Goal: Check status: Check status

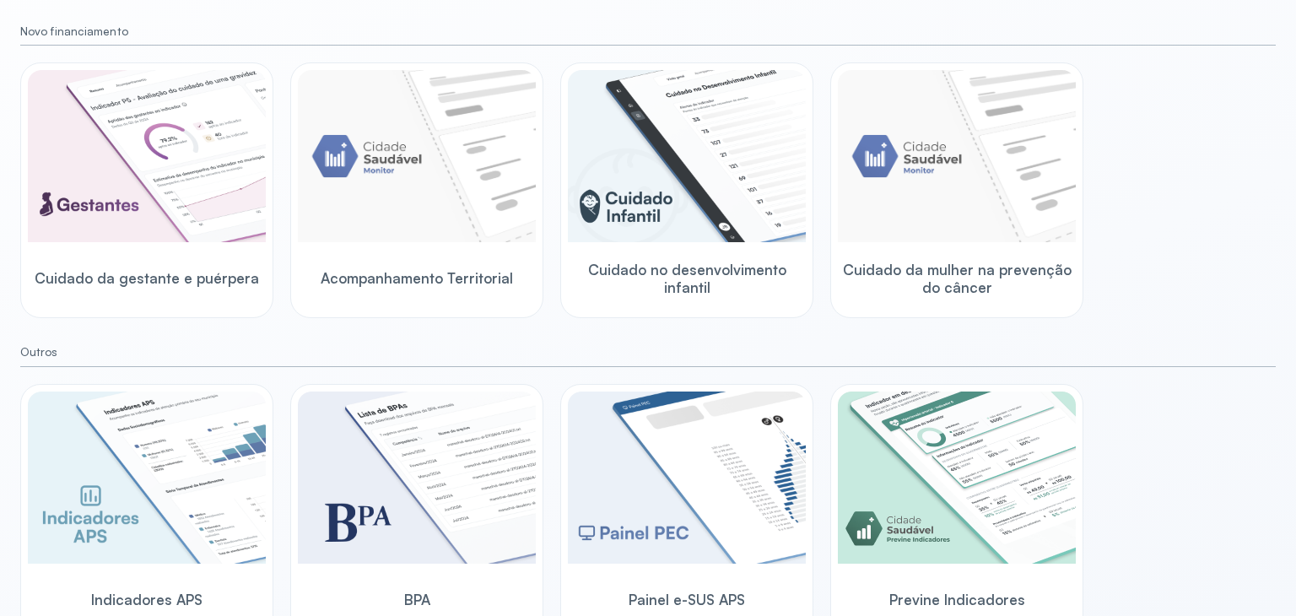
scroll to position [203, 0]
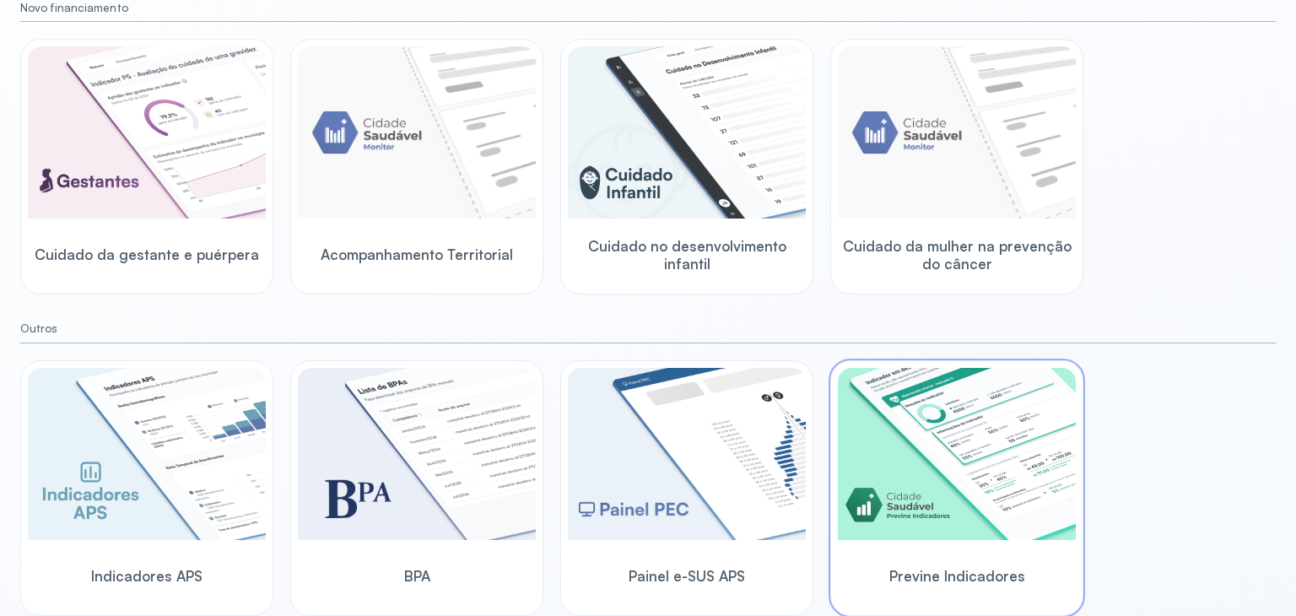
click at [958, 443] on img at bounding box center [957, 454] width 238 height 172
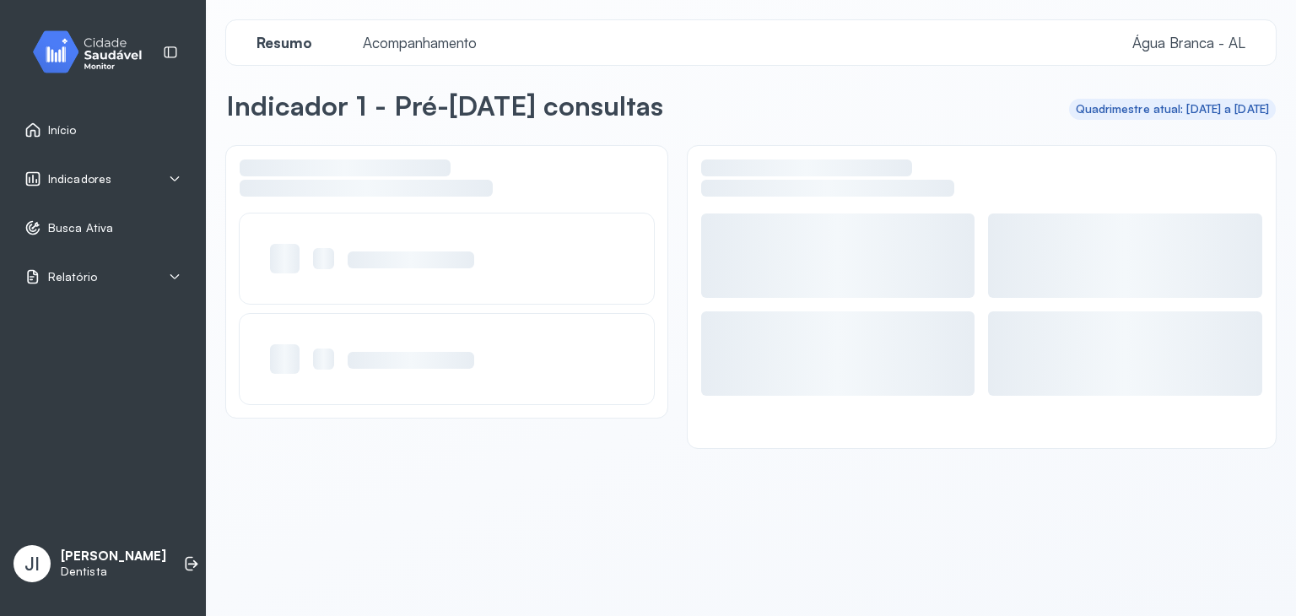
click at [154, 172] on div "Indicadores" at bounding box center [102, 178] width 157 height 17
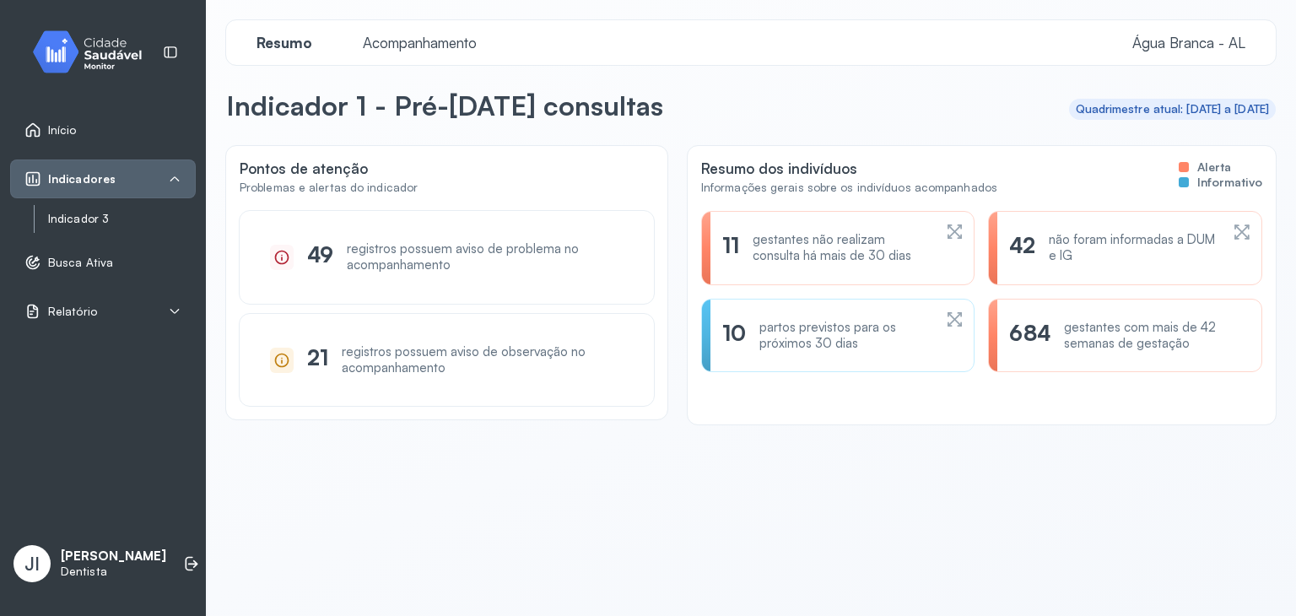
click at [78, 214] on link "Indicador 3" at bounding box center [122, 219] width 148 height 14
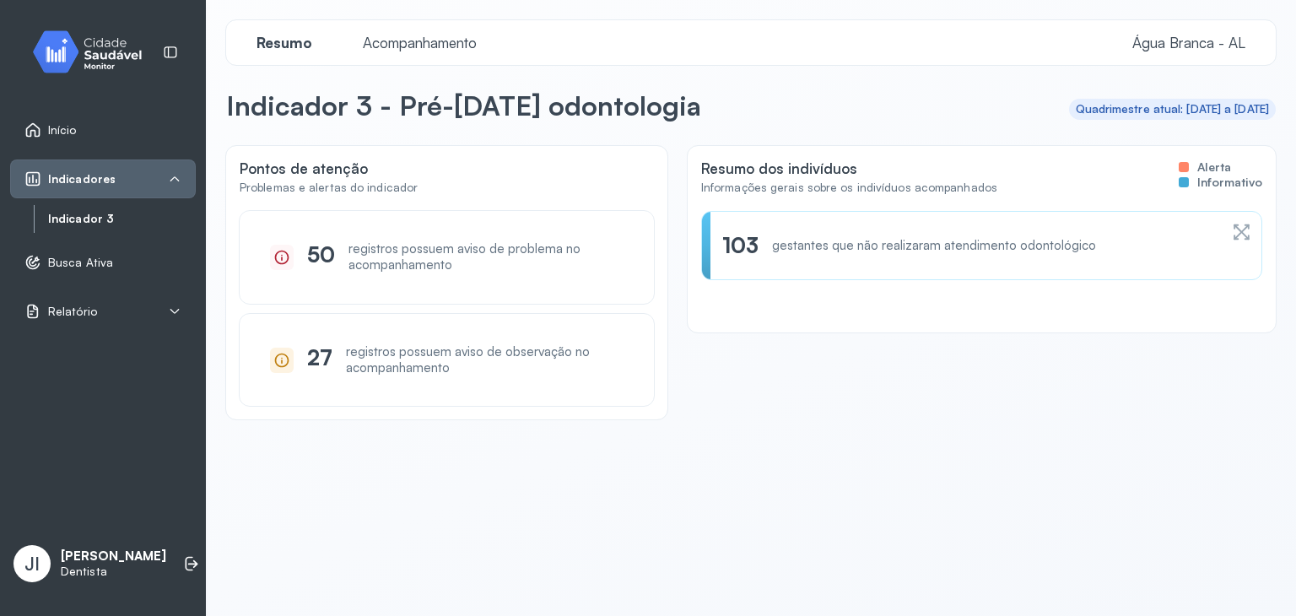
click at [434, 35] on span "Acompanhamento" at bounding box center [420, 43] width 134 height 18
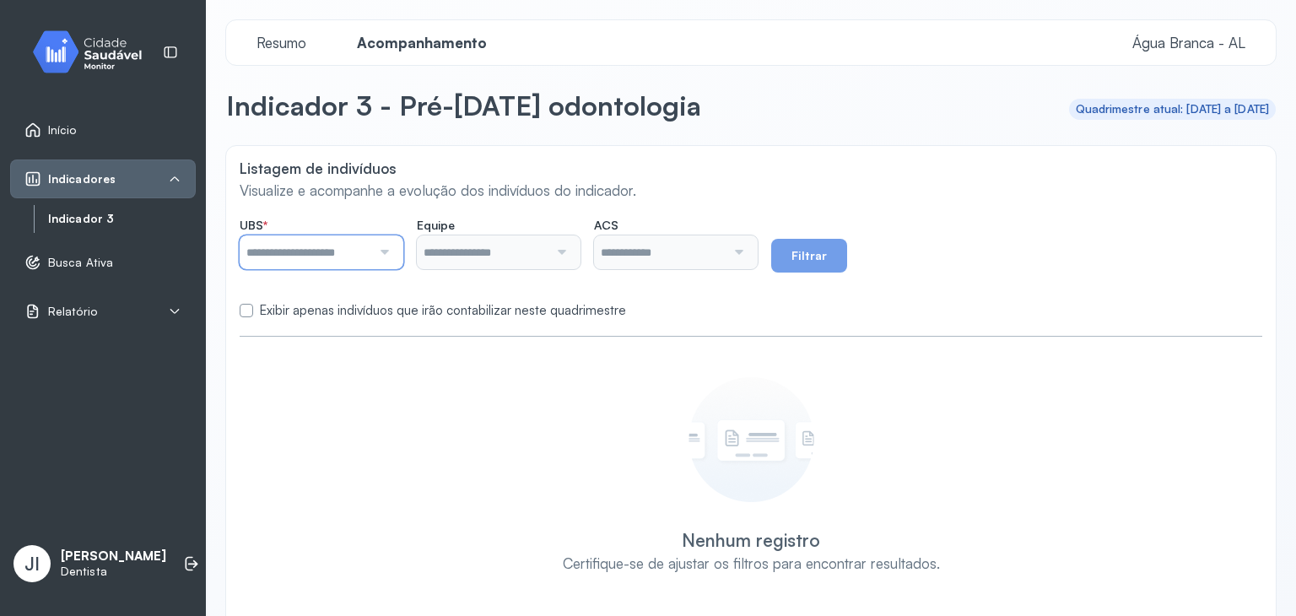
click at [337, 240] on input "text" at bounding box center [306, 252] width 132 height 34
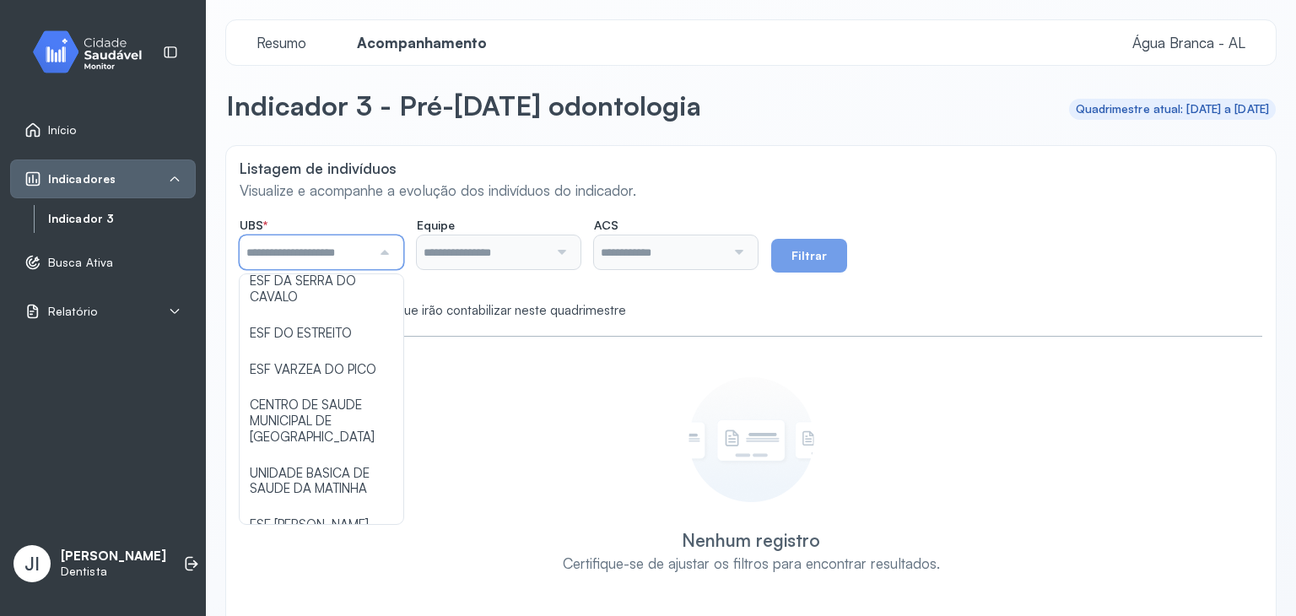
scroll to position [136, 0]
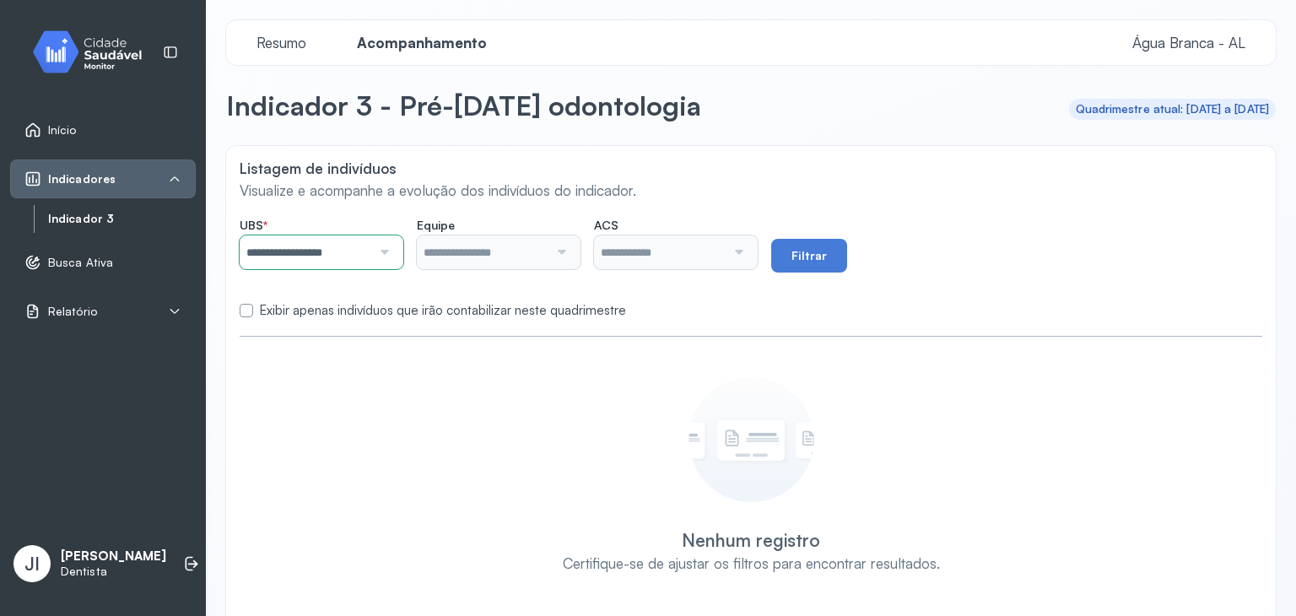
click at [364, 368] on div "**********" at bounding box center [750, 386] width 1049 height 480
type input "**********"
click at [830, 252] on button "Filtrar" at bounding box center [809, 256] width 76 height 34
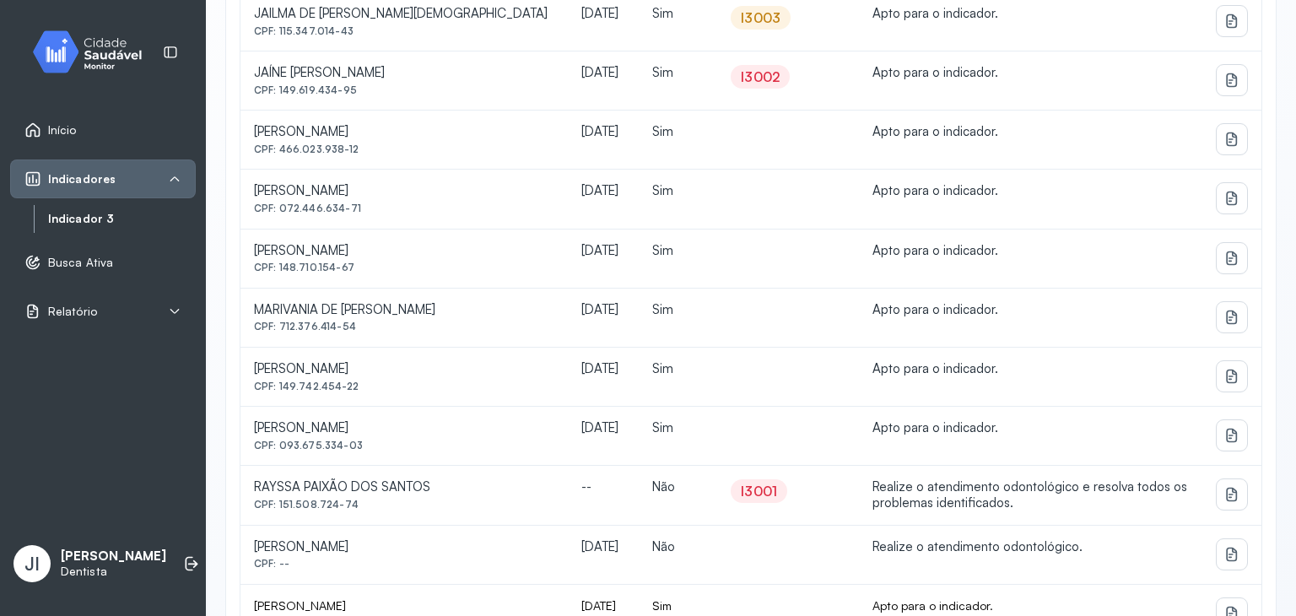
scroll to position [800, 0]
click at [717, 234] on td at bounding box center [787, 259] width 141 height 59
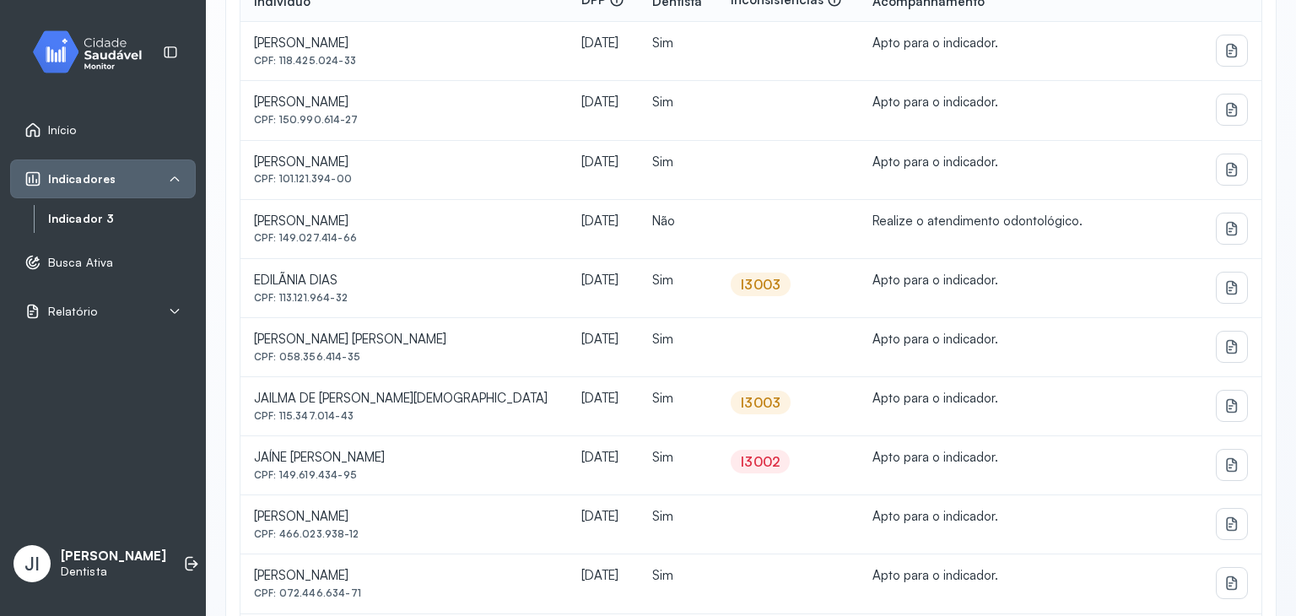
scroll to position [413, 0]
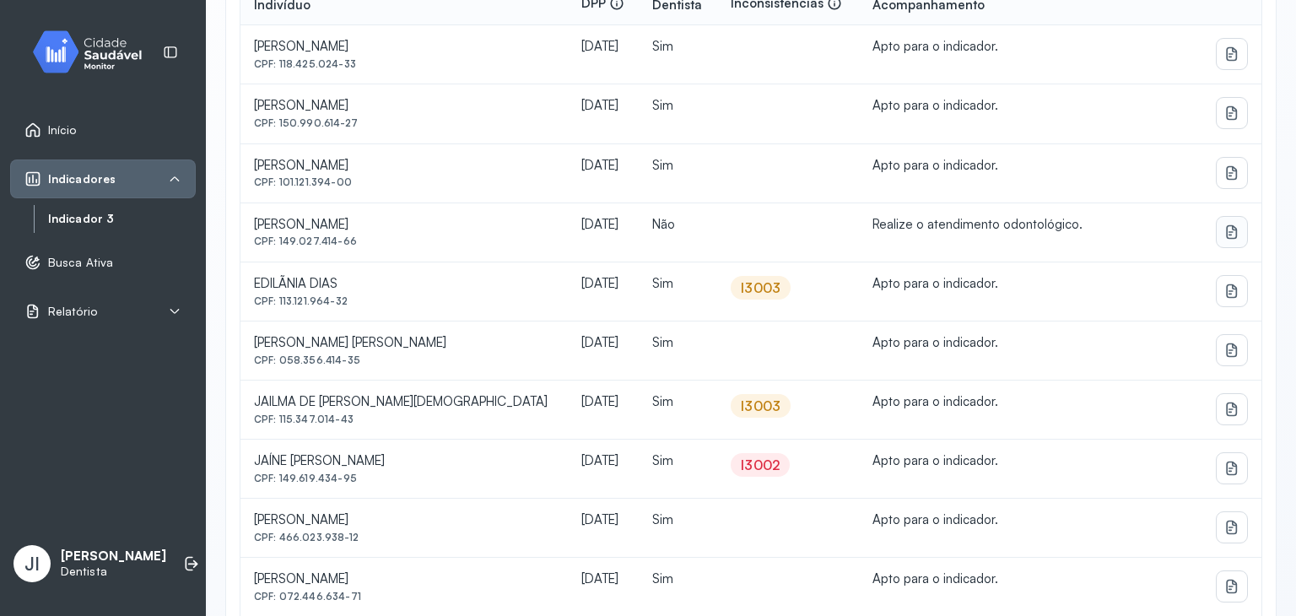
click at [1223, 62] on icon at bounding box center [1231, 54] width 17 height 17
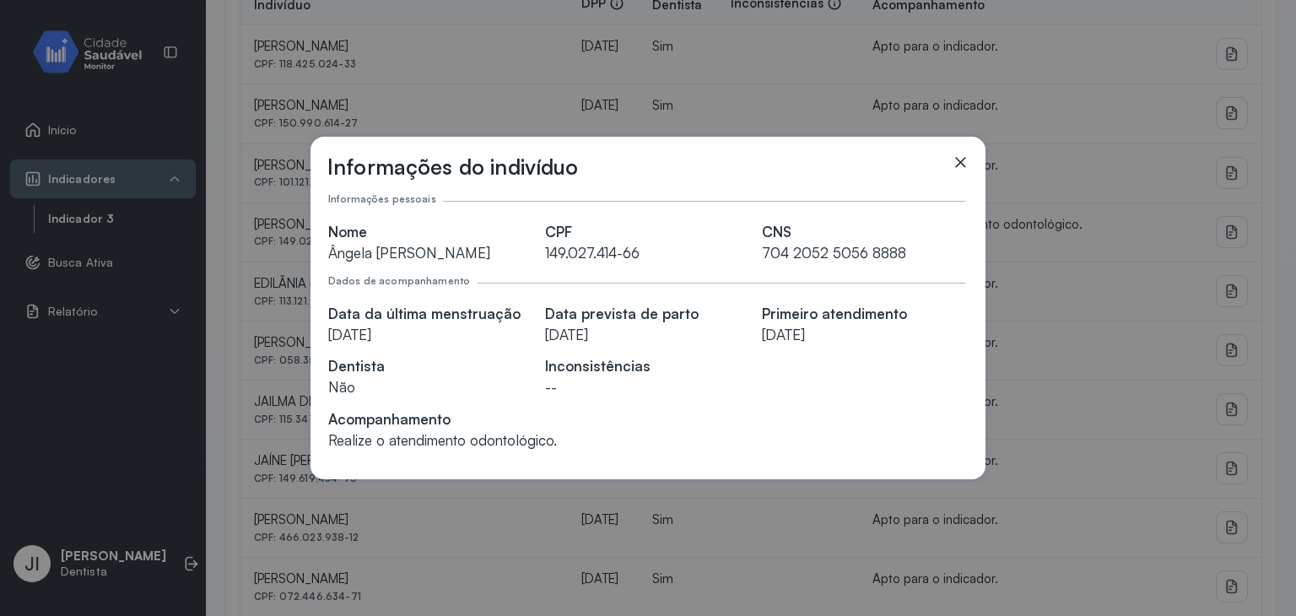
click at [956, 157] on icon at bounding box center [960, 162] width 10 height 10
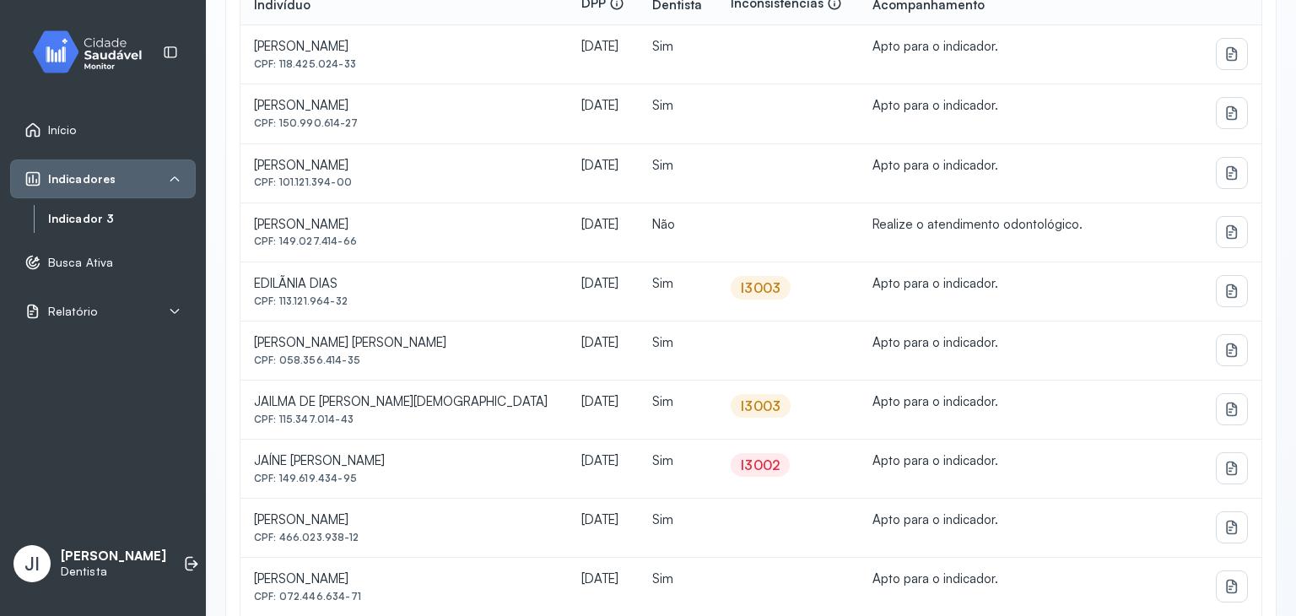
scroll to position [857, 0]
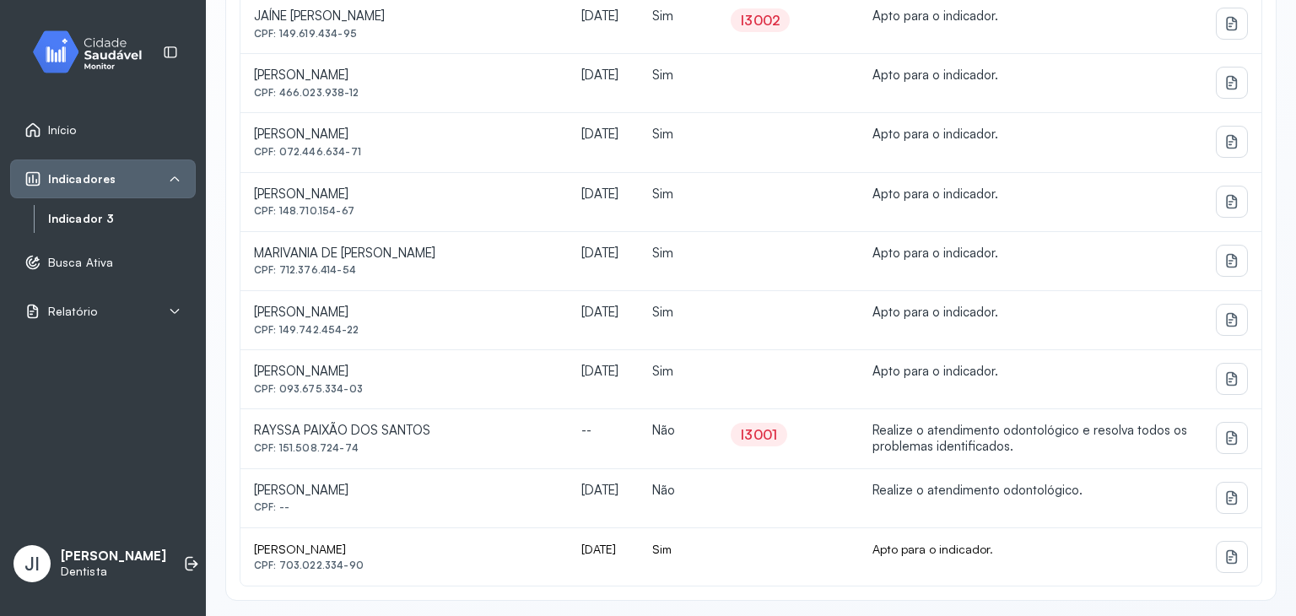
click at [1238, 494] on td at bounding box center [1232, 498] width 58 height 59
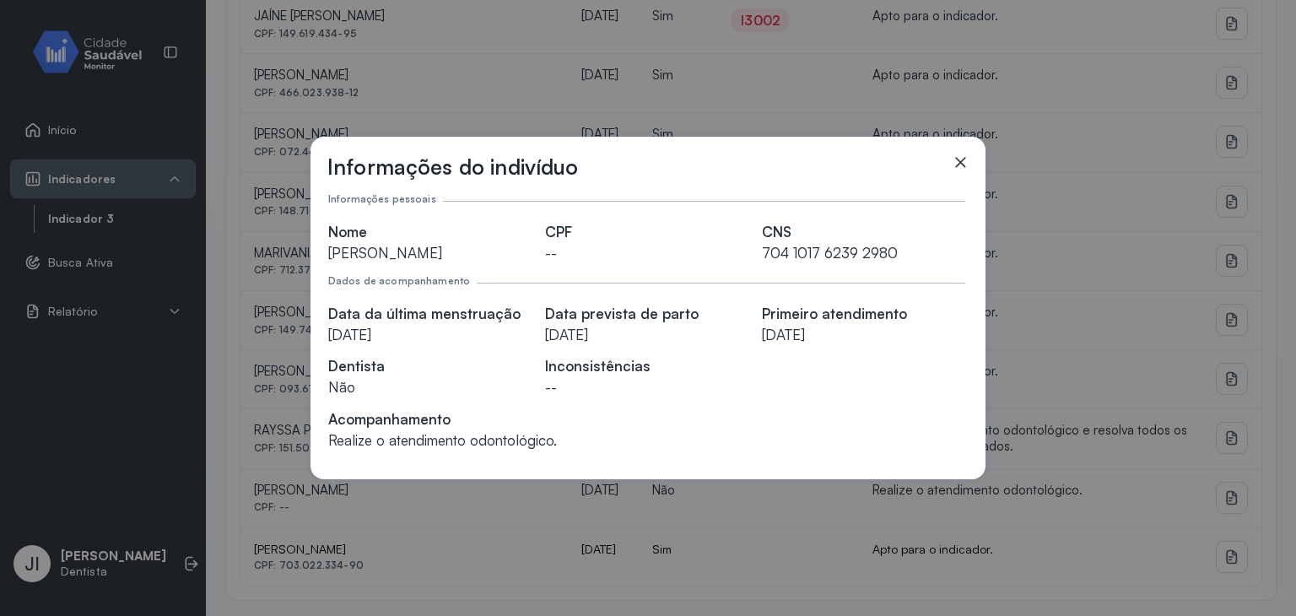
click at [962, 159] on icon at bounding box center [960, 162] width 10 height 10
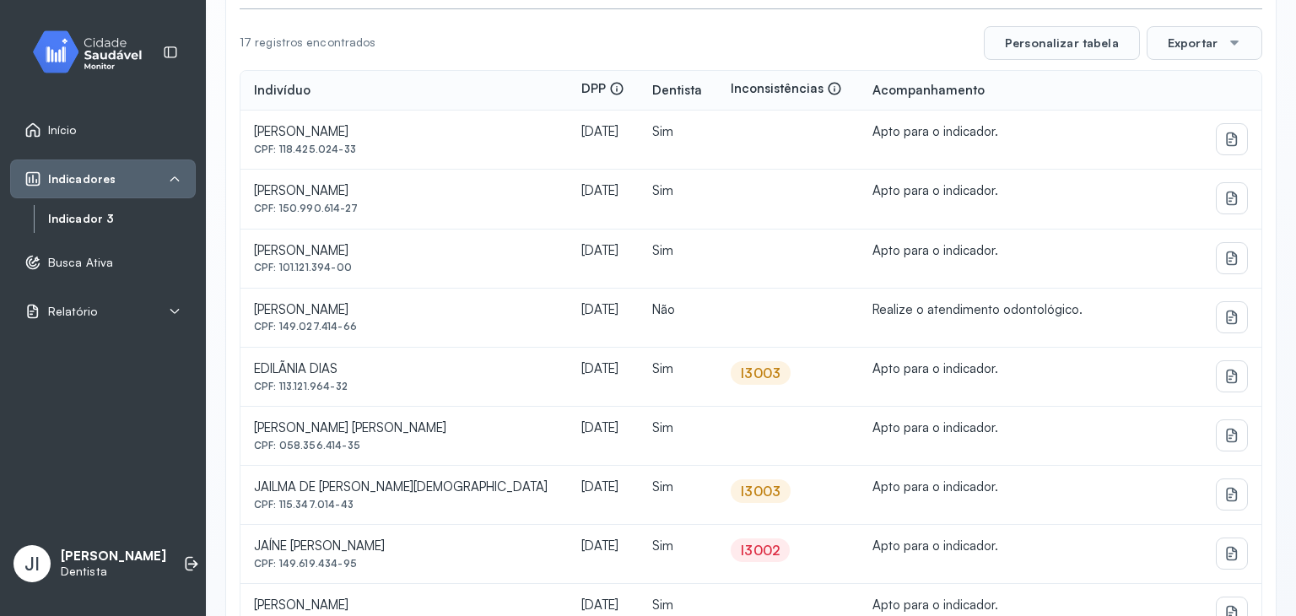
scroll to position [319, 0]
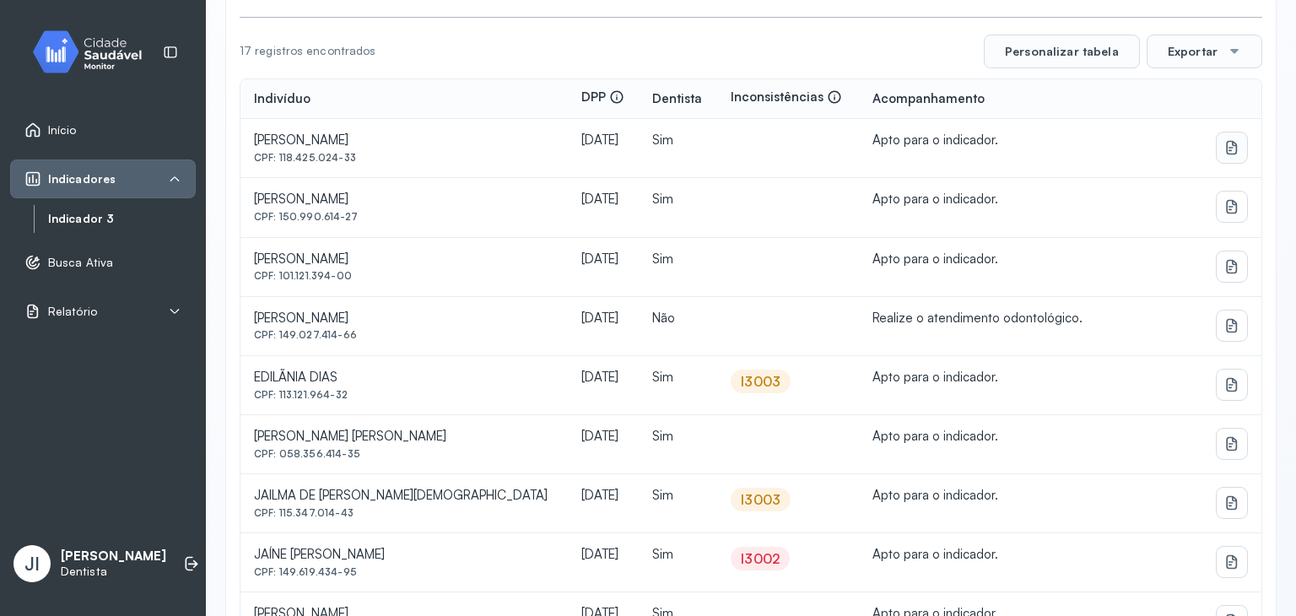
click at [1226, 143] on icon at bounding box center [1231, 148] width 11 height 14
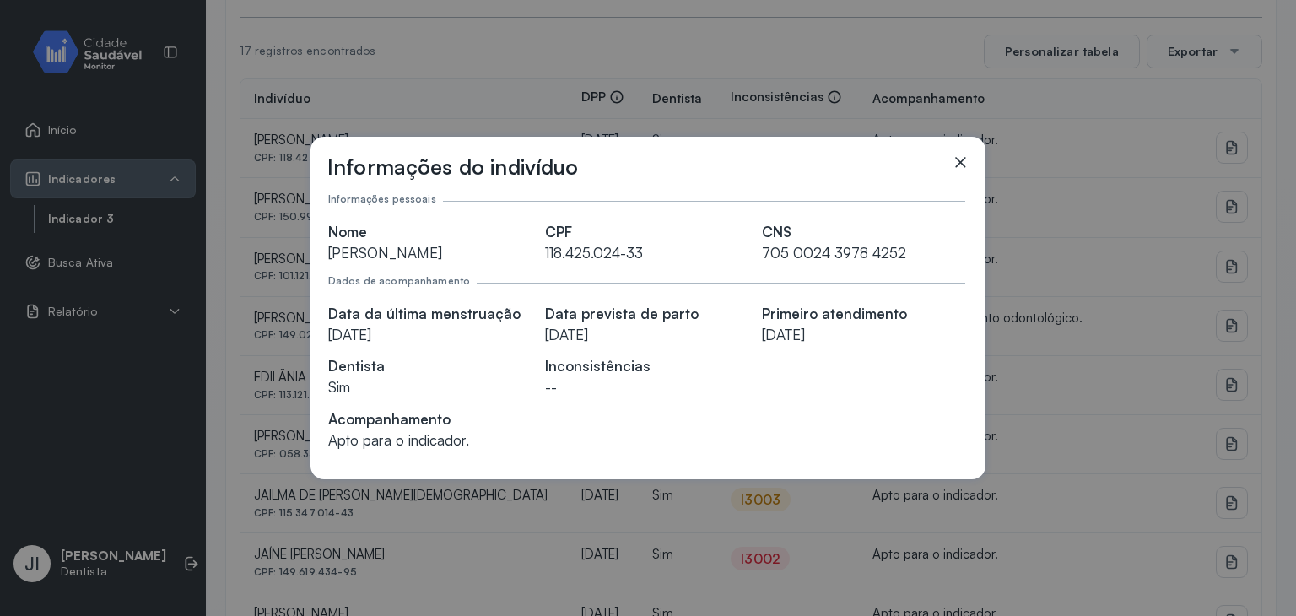
click at [956, 159] on icon at bounding box center [960, 162] width 10 height 10
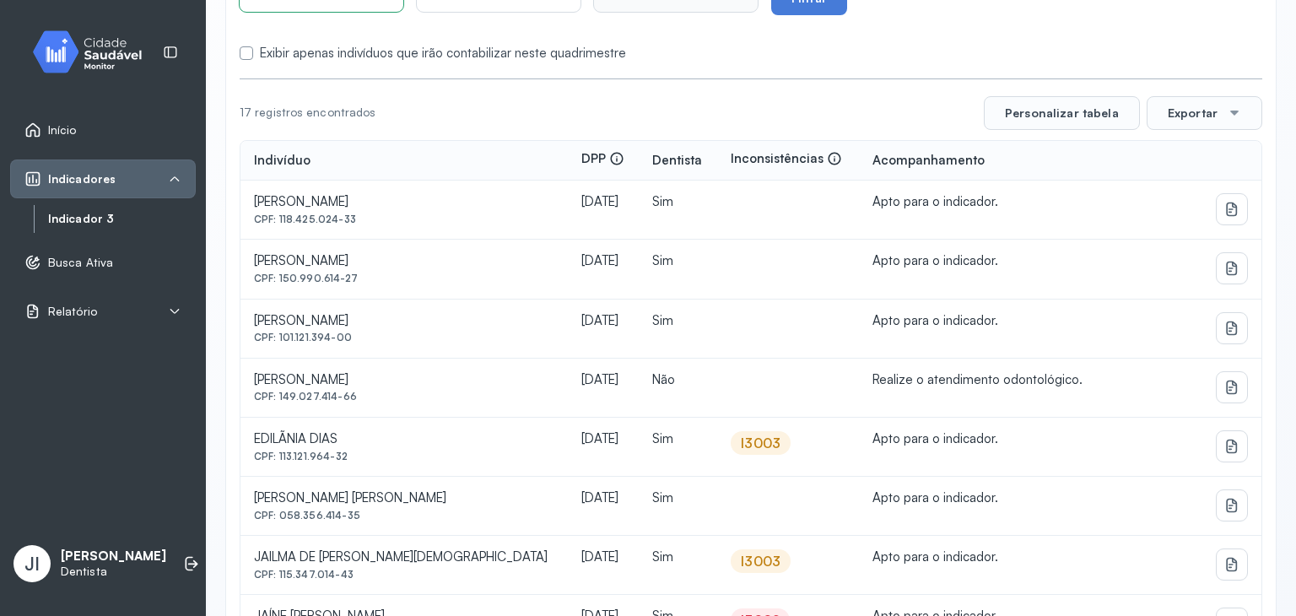
scroll to position [0, 0]
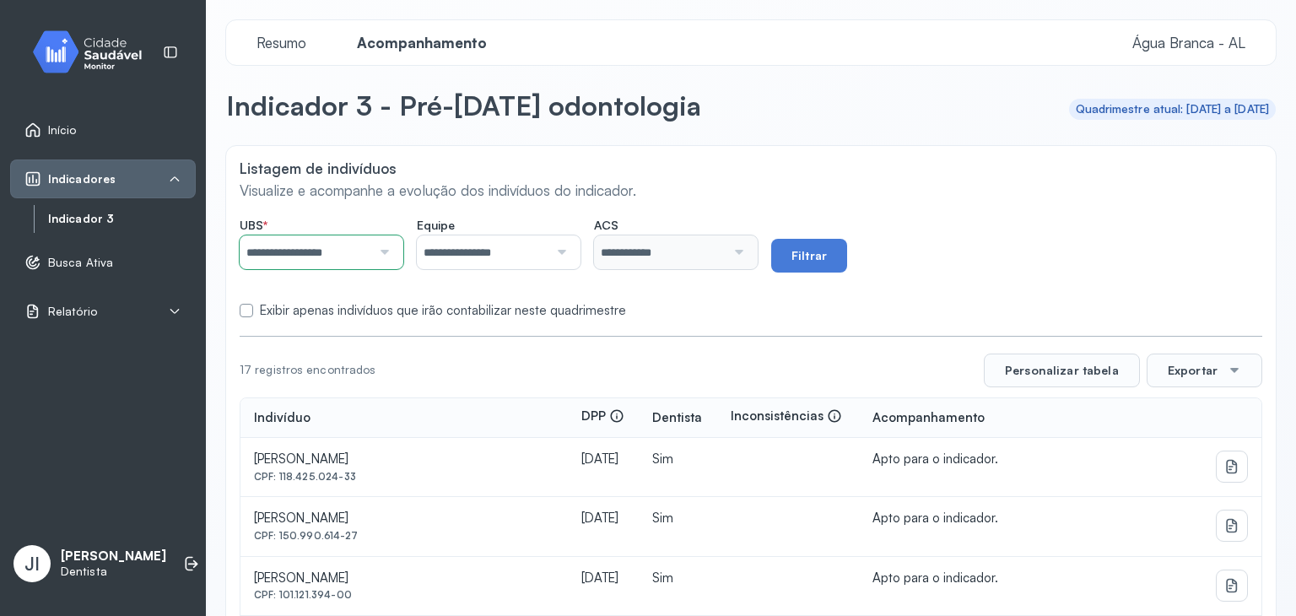
click at [323, 315] on label "Exibir apenas indivíduos que irão contabilizar neste quadrimestre" at bounding box center [443, 311] width 366 height 16
click at [847, 255] on button "Filtrar" at bounding box center [809, 256] width 76 height 34
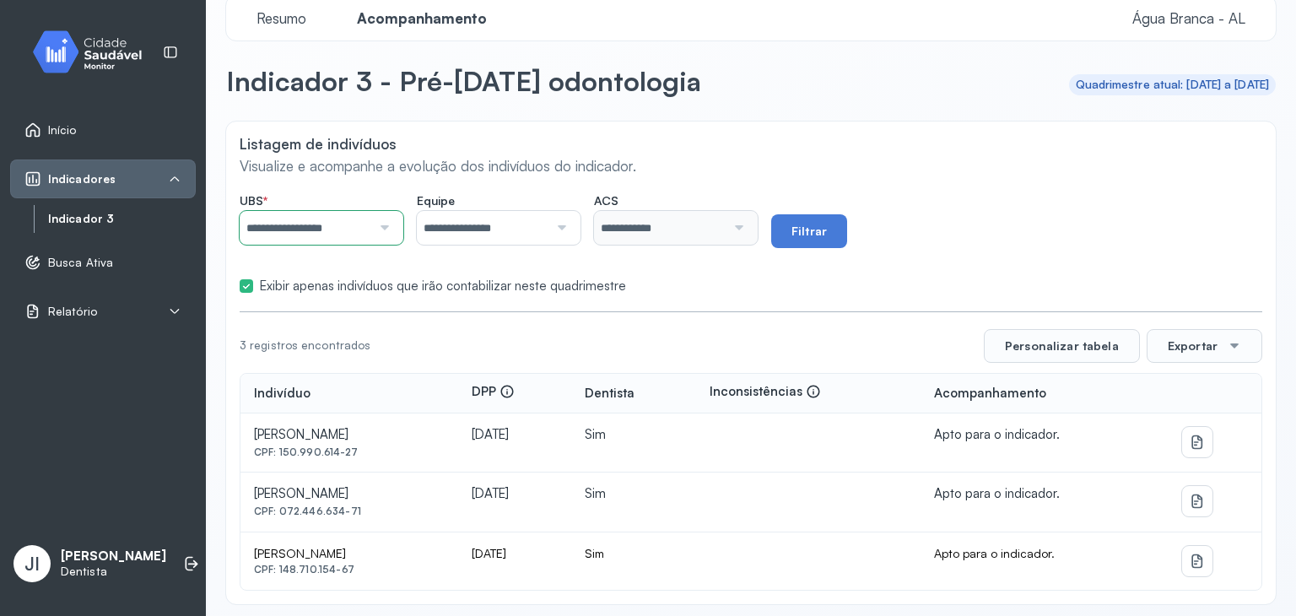
scroll to position [31, 0]
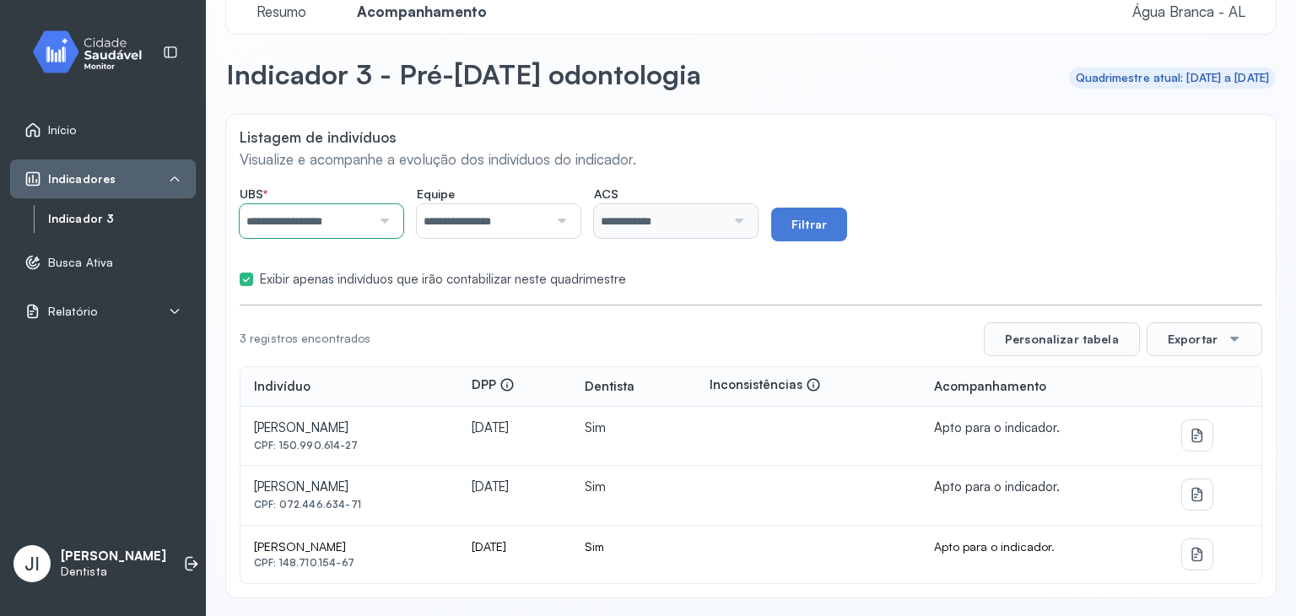
click at [94, 305] on div "Relatório" at bounding box center [102, 311] width 157 height 17
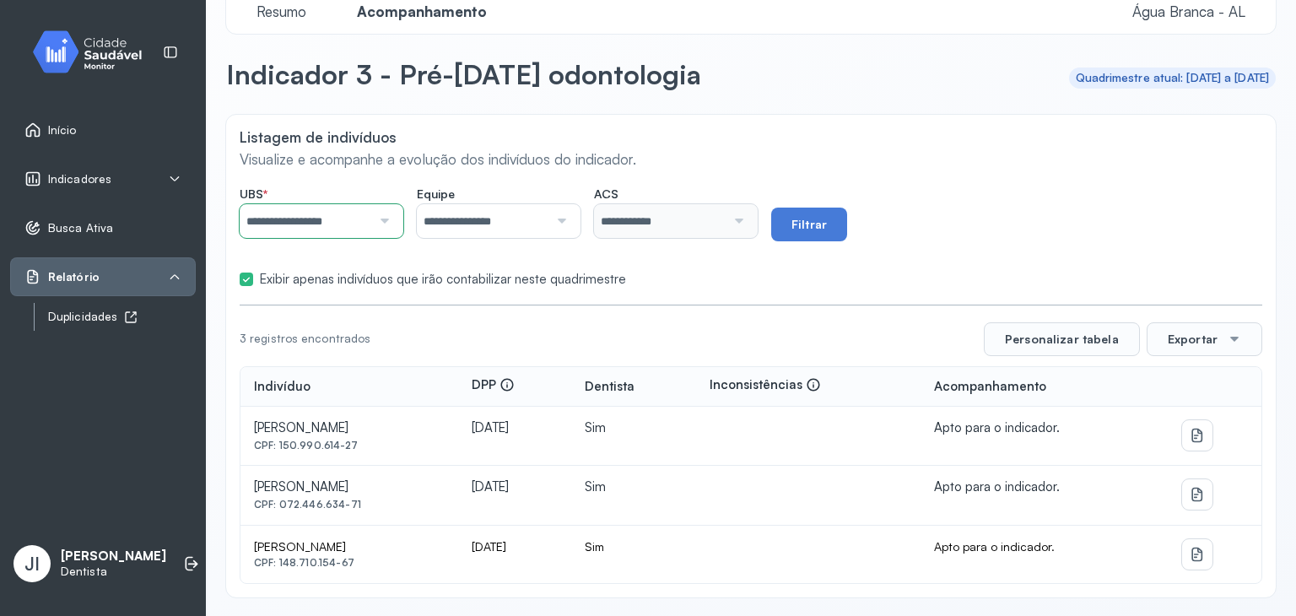
click at [83, 314] on div "Duplicidades" at bounding box center [122, 317] width 148 height 14
click at [145, 181] on div "Indicadores" at bounding box center [102, 178] width 157 height 17
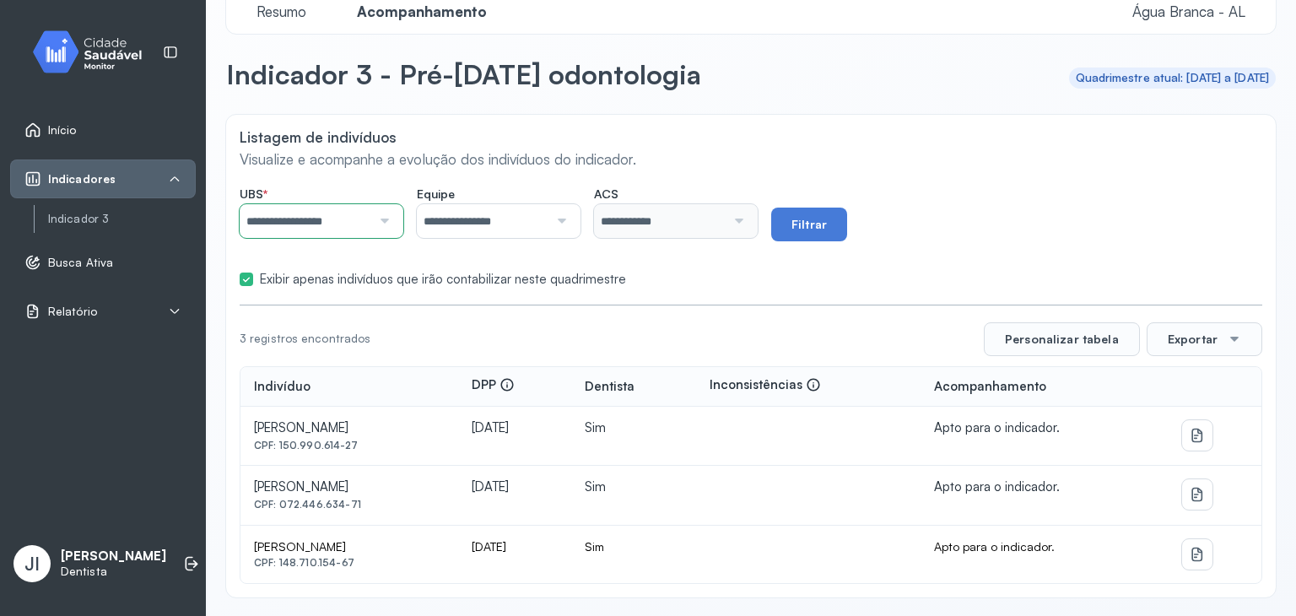
click at [125, 128] on link "Início" at bounding box center [102, 129] width 157 height 17
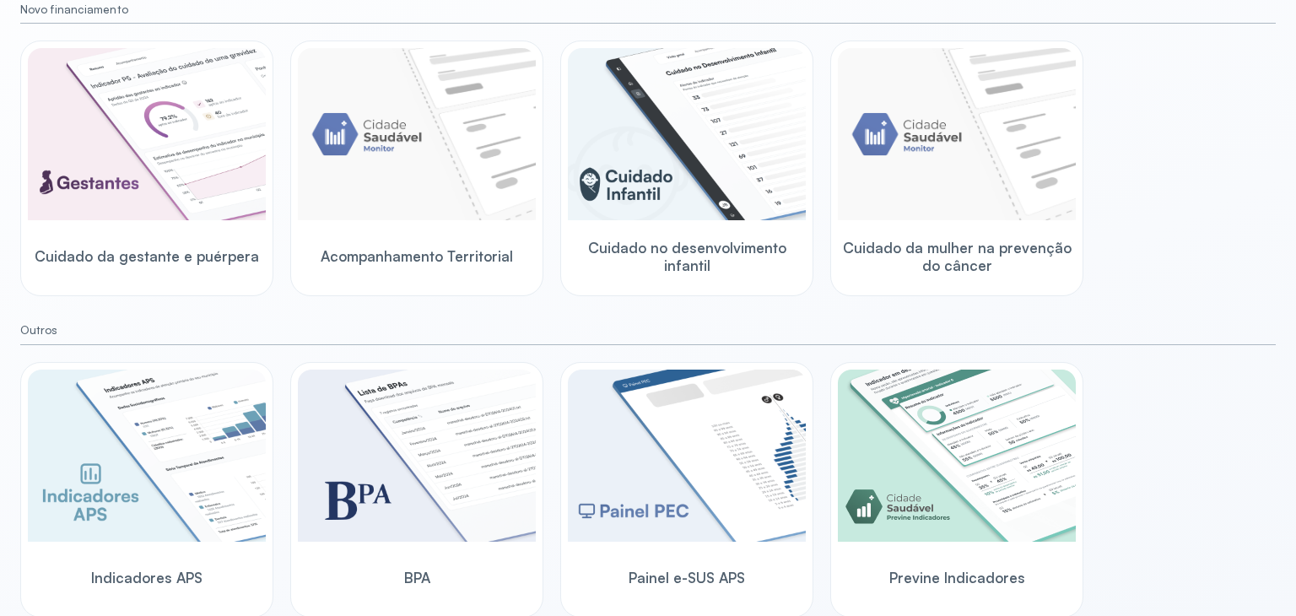
scroll to position [203, 0]
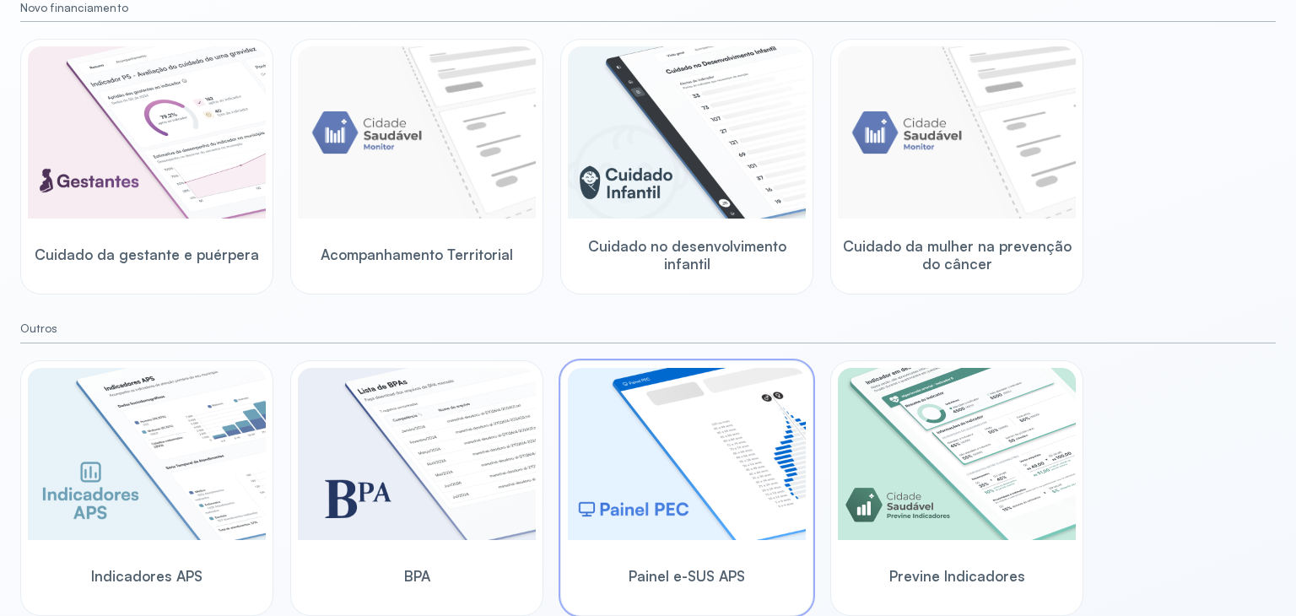
click at [747, 490] on img at bounding box center [687, 454] width 238 height 172
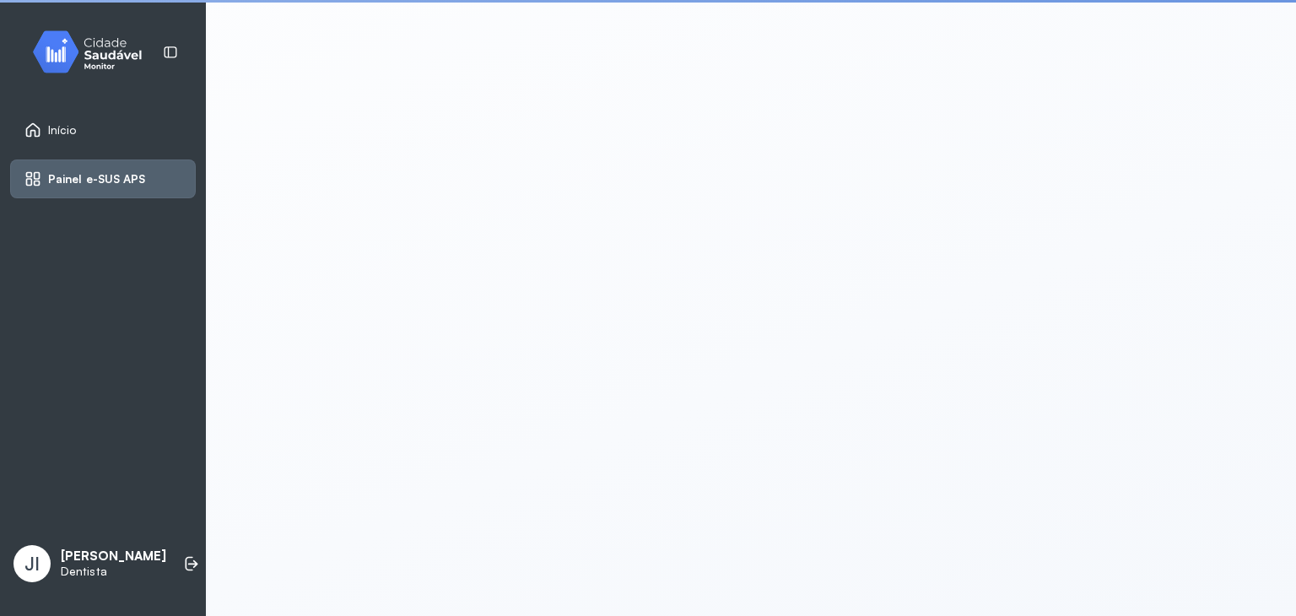
scroll to position [3, 0]
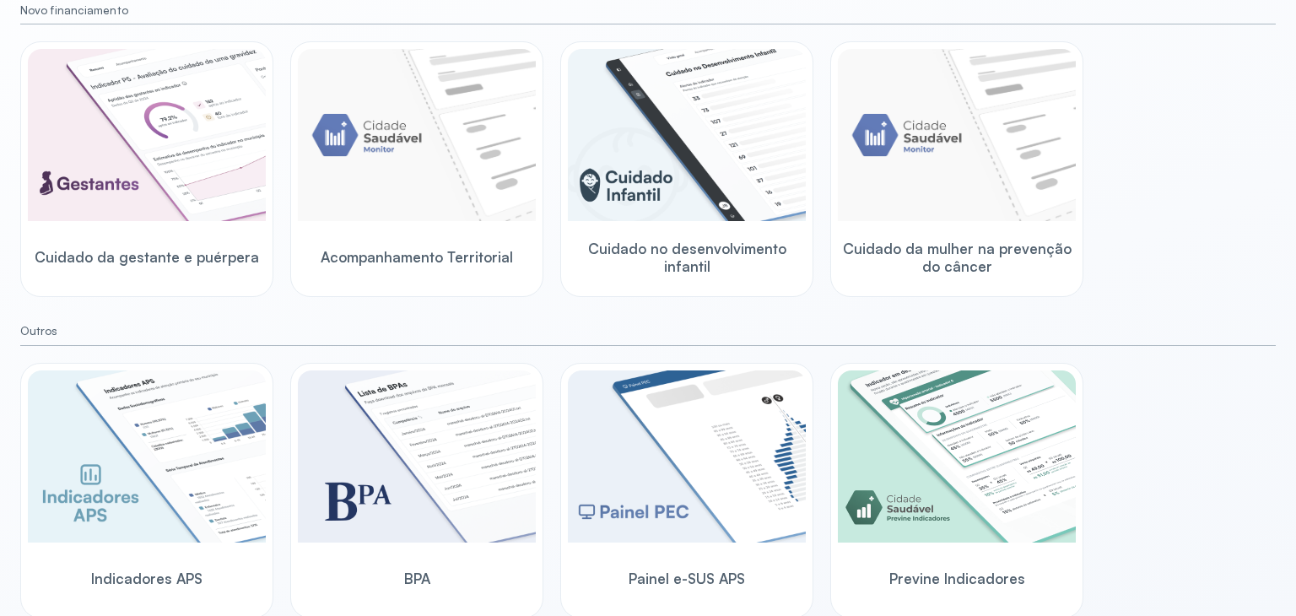
scroll to position [203, 0]
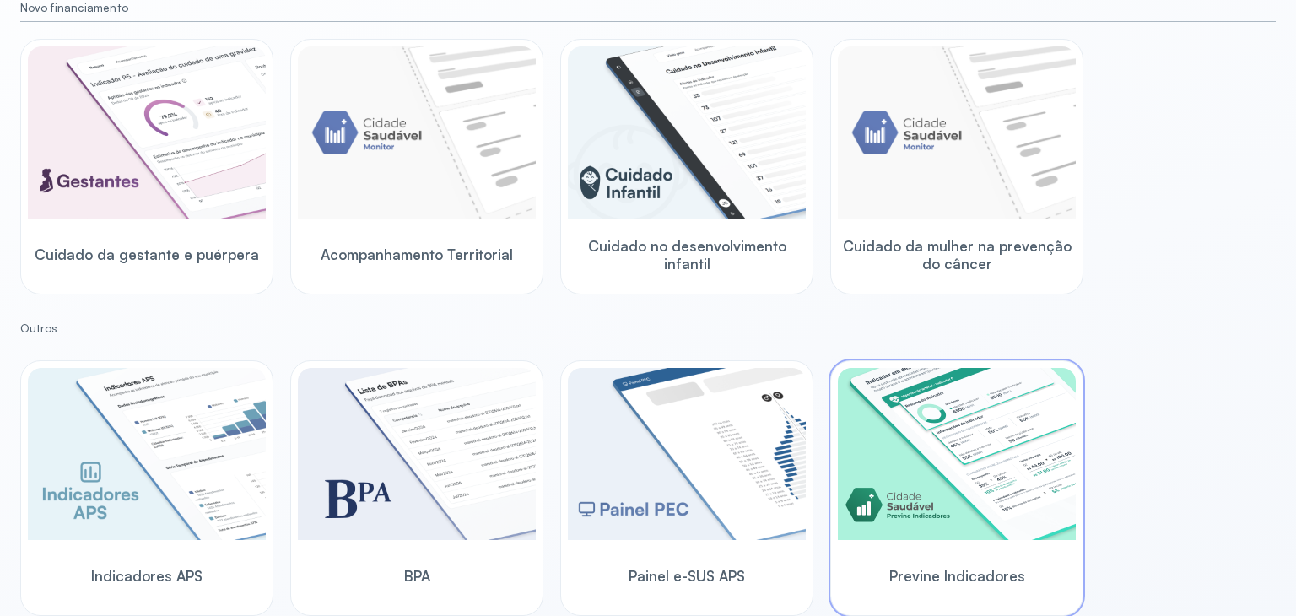
click at [913, 558] on div "Previne Indicadores" at bounding box center [957, 575] width 238 height 65
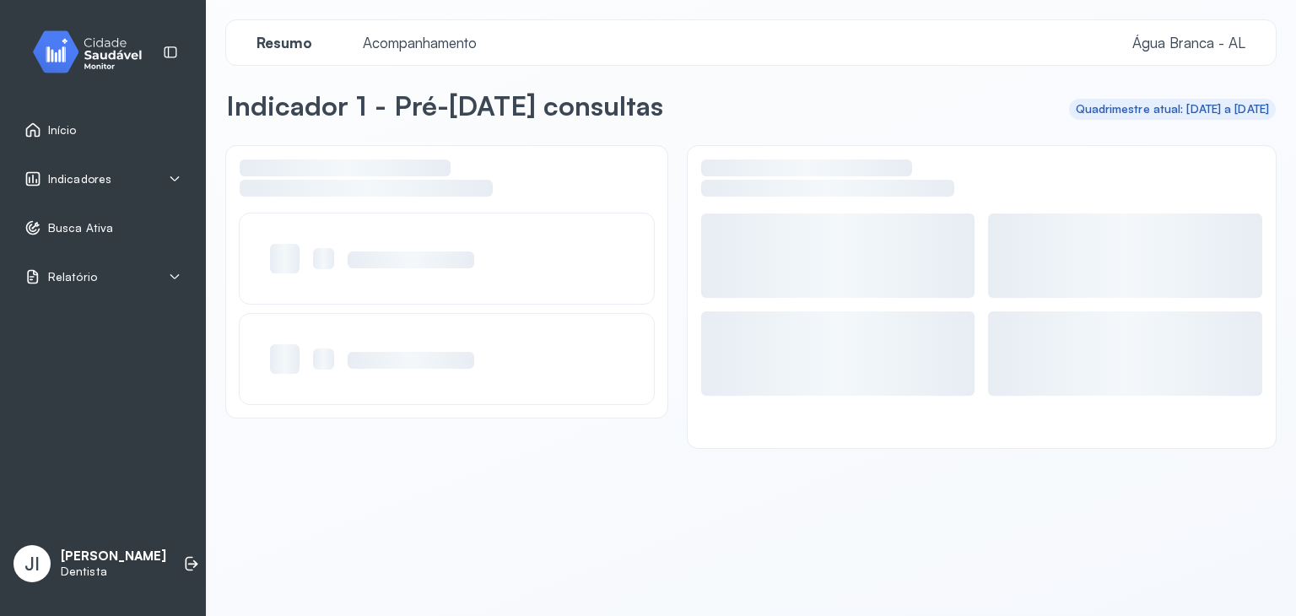
click at [147, 181] on div "Indicadores" at bounding box center [102, 178] width 157 height 17
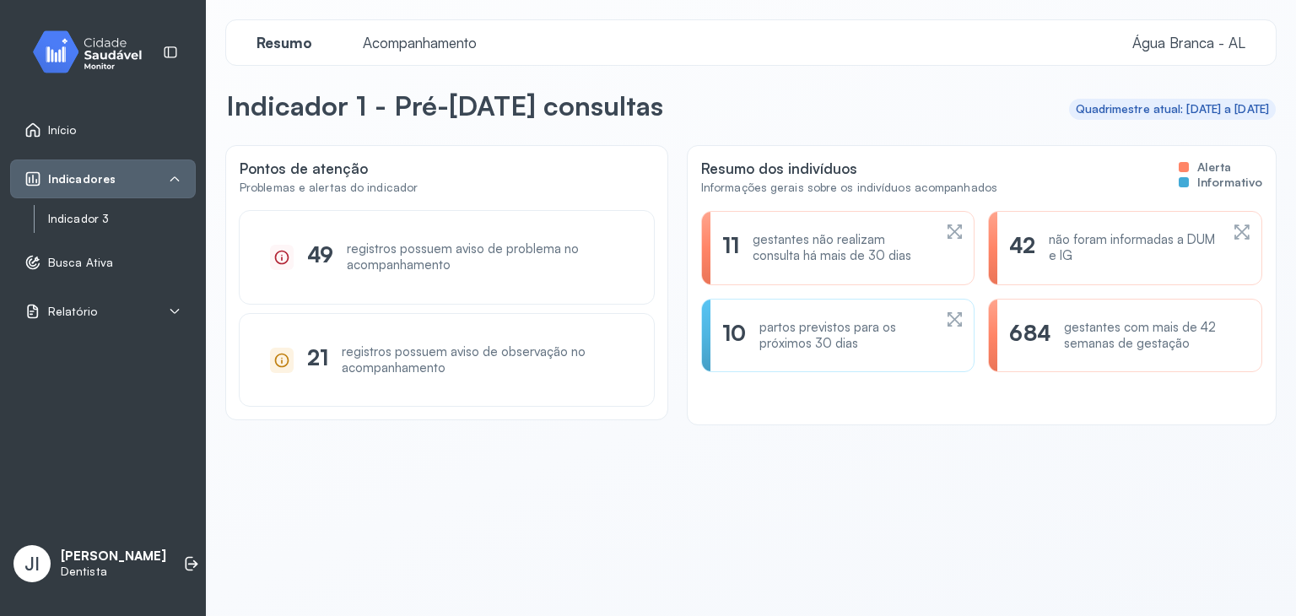
click at [108, 217] on link "Indicador 3" at bounding box center [122, 219] width 148 height 14
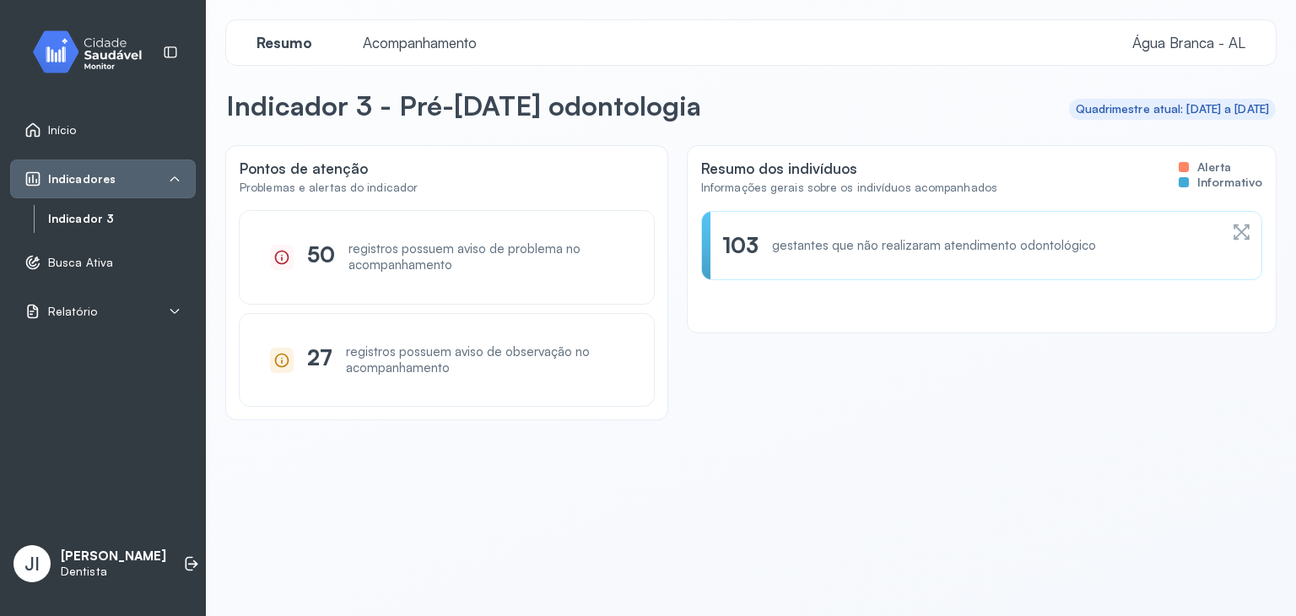
click at [411, 55] on div "Resumo Acompanhamento Água Branca - AL" at bounding box center [750, 42] width 1049 height 45
click at [406, 46] on span "Acompanhamento" at bounding box center [420, 43] width 134 height 18
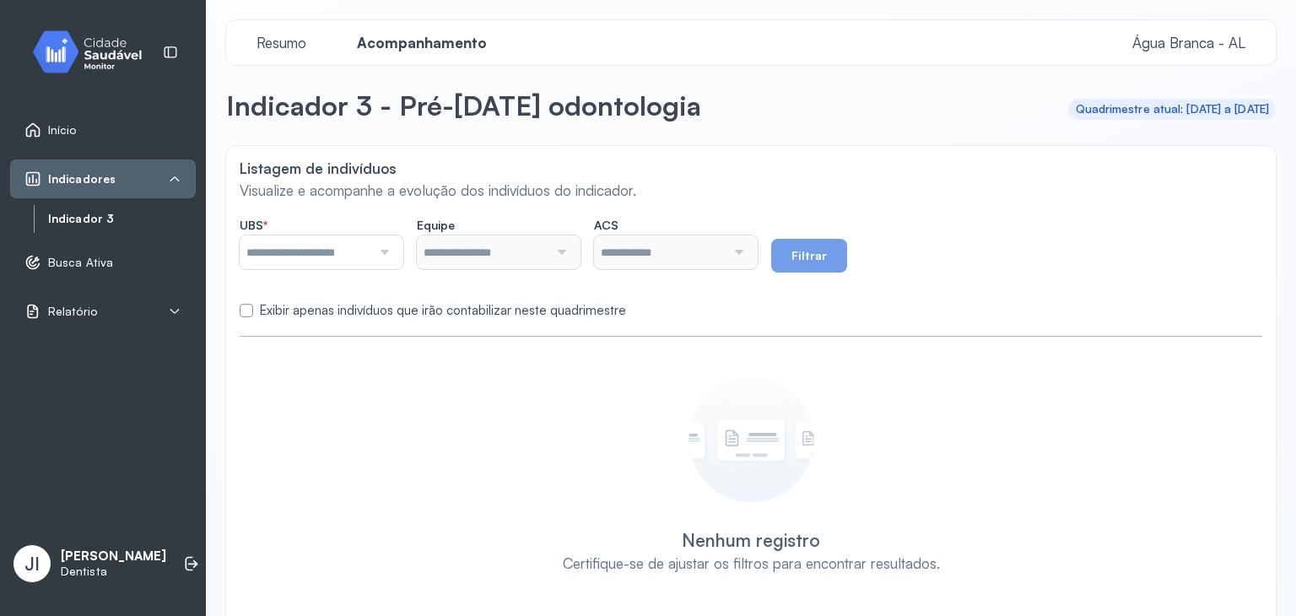
click at [366, 244] on input "text" at bounding box center [306, 252] width 132 height 34
click at [365, 506] on div "**********" at bounding box center [750, 386] width 1049 height 480
click at [847, 255] on button "Filtrar" at bounding box center [809, 256] width 76 height 34
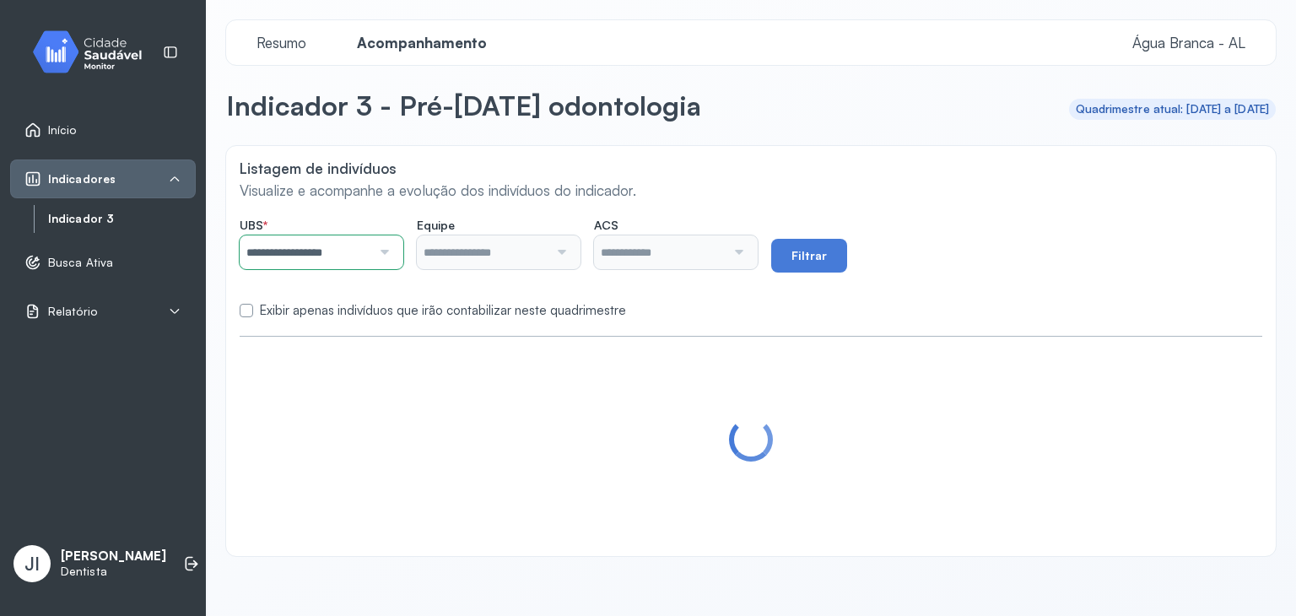
type input "**********"
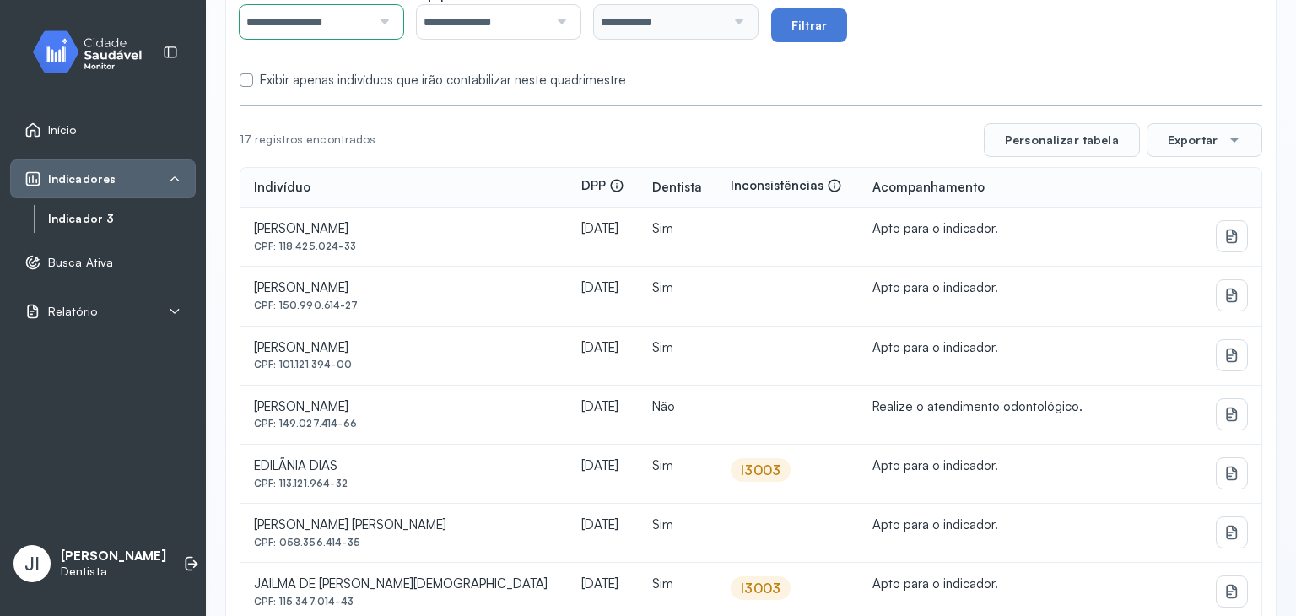
scroll to position [233, 0]
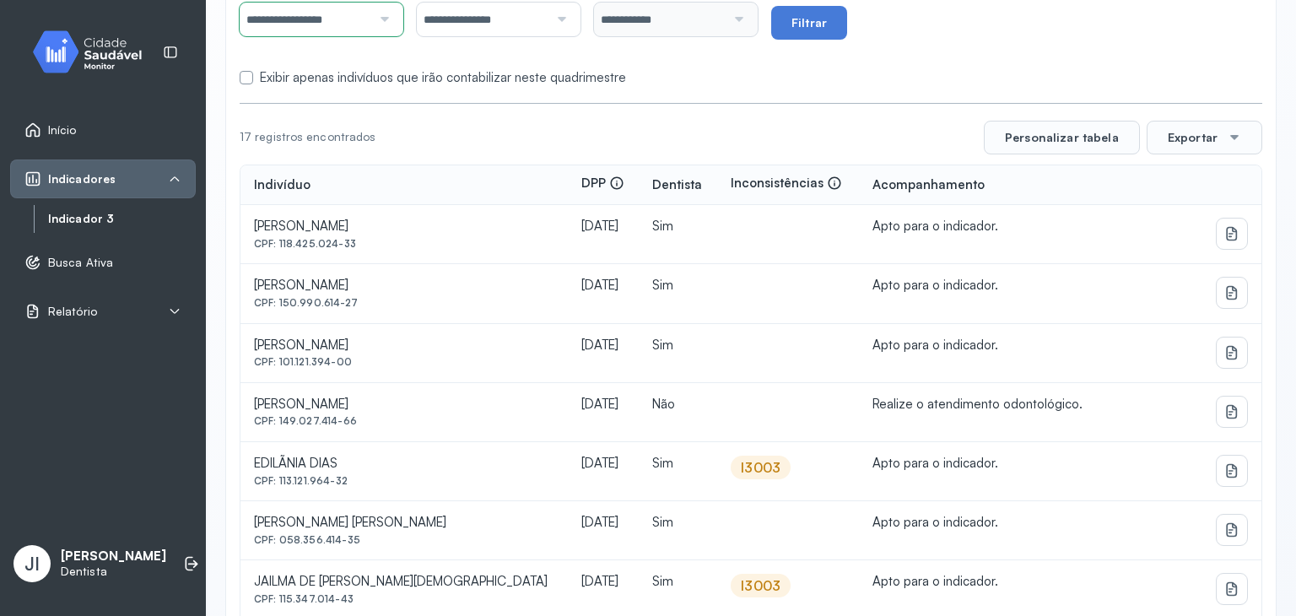
click at [245, 78] on label at bounding box center [246, 77] width 13 height 13
click at [877, 25] on div "**********" at bounding box center [751, 12] width 1022 height 55
click at [832, 19] on button "Filtrar" at bounding box center [809, 23] width 76 height 34
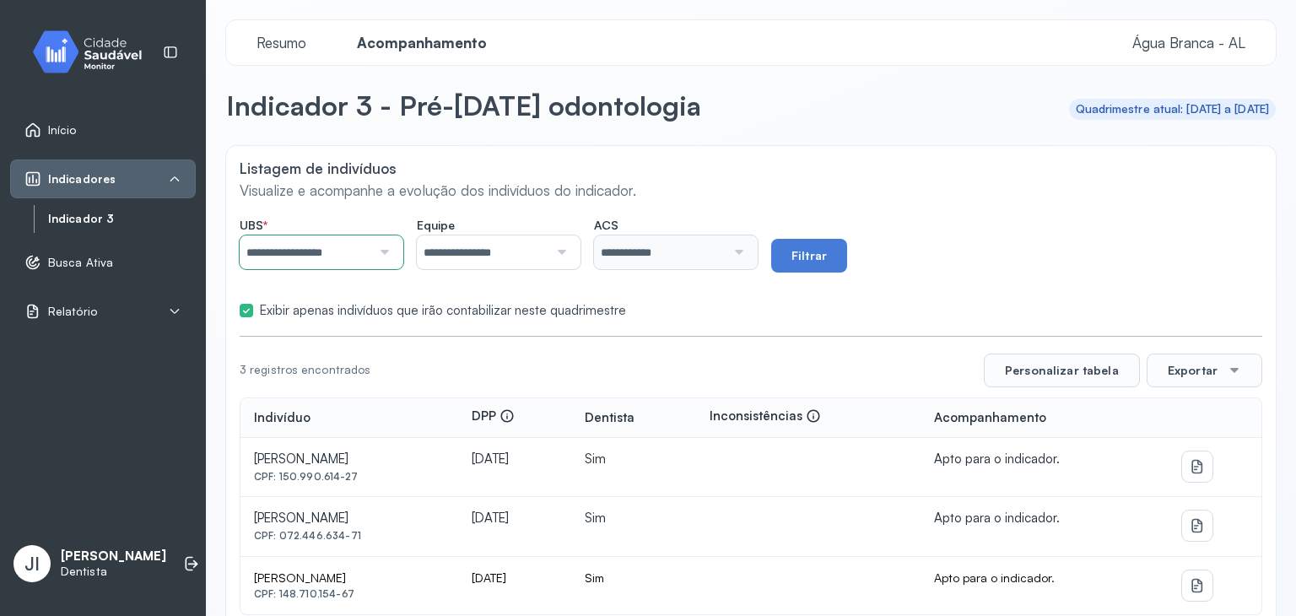
scroll to position [31, 0]
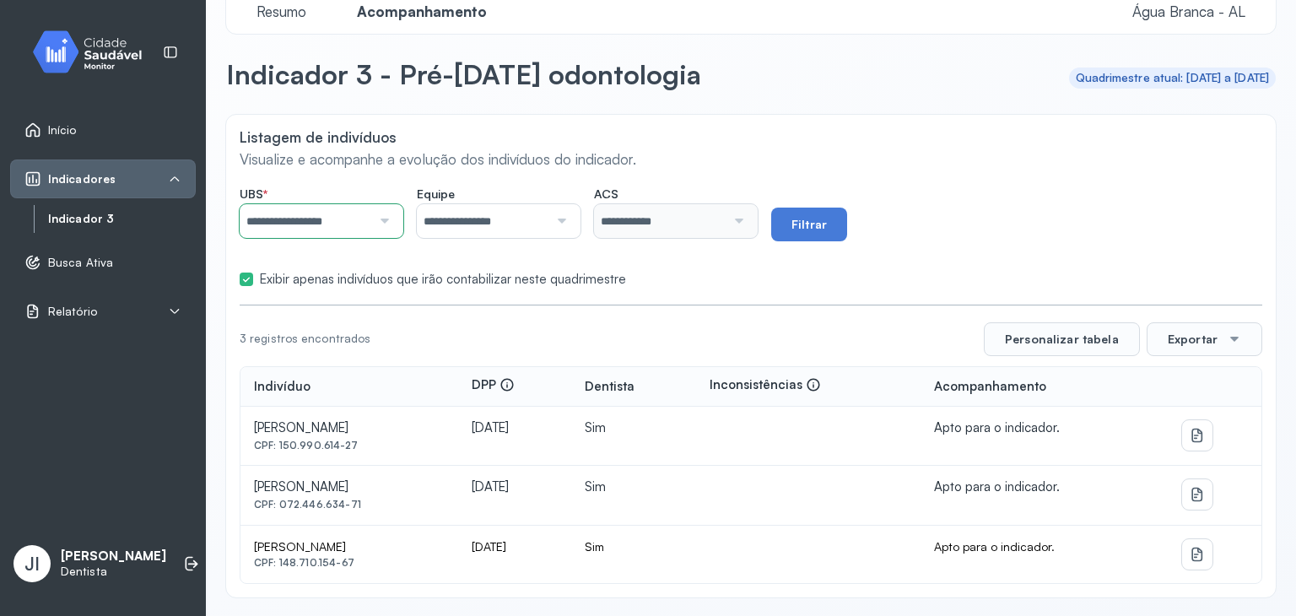
click at [247, 283] on label at bounding box center [246, 278] width 13 height 13
click at [847, 220] on button "Filtrar" at bounding box center [809, 225] width 76 height 34
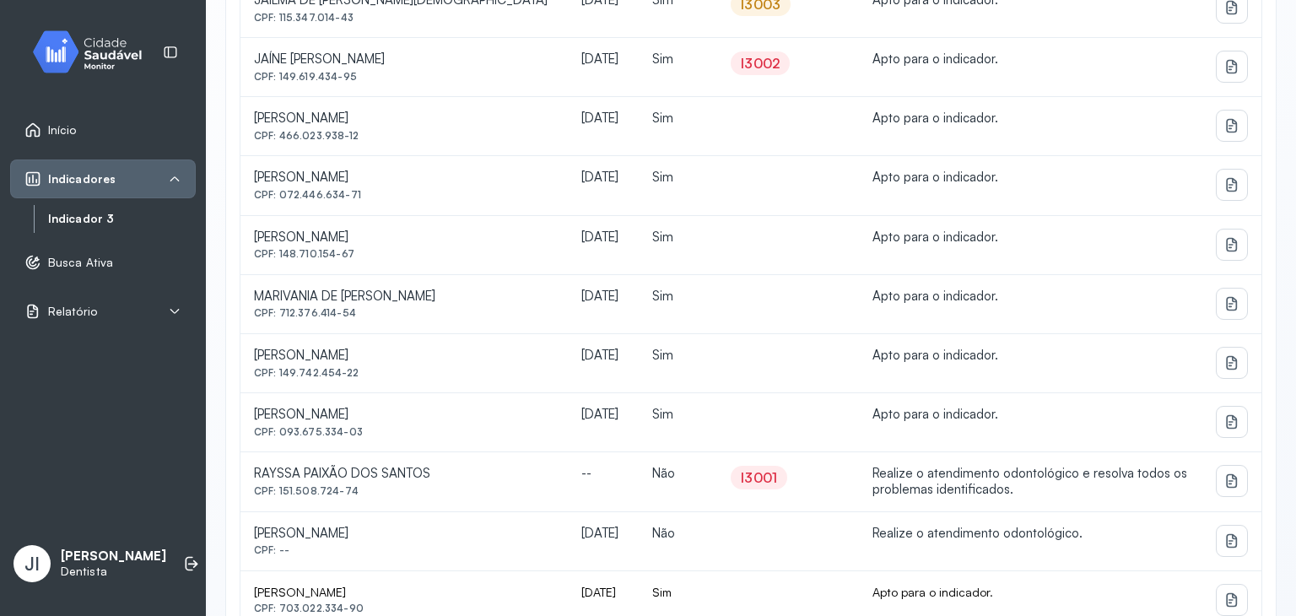
scroll to position [857, 0]
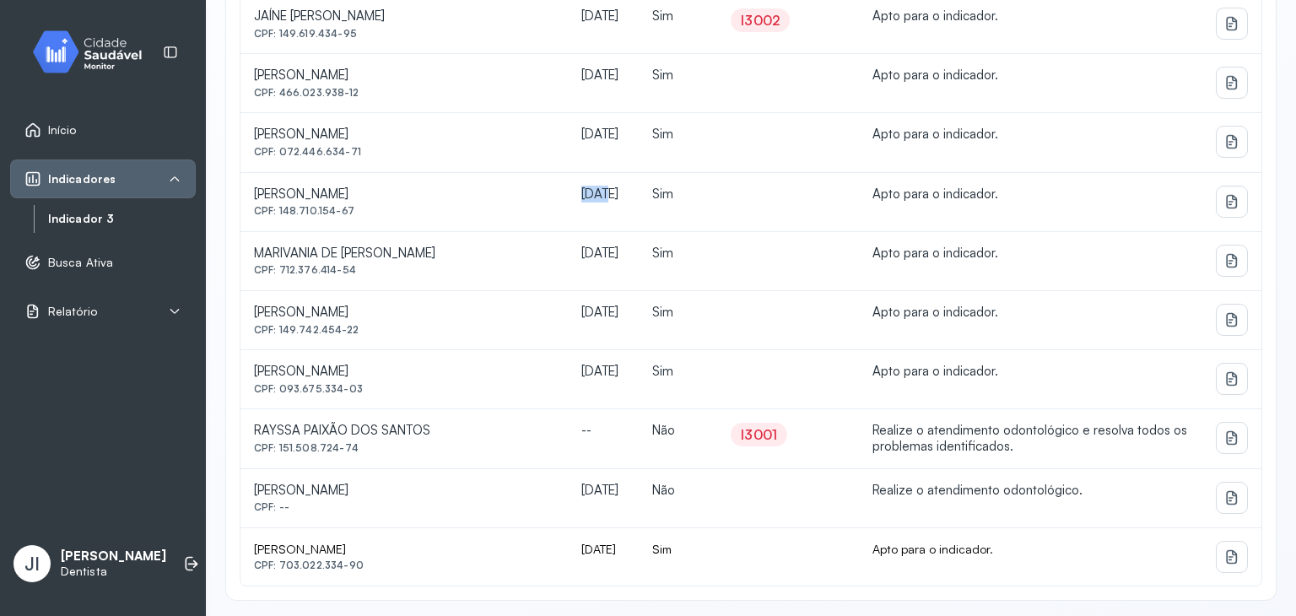
drag, startPoint x: 538, startPoint y: 191, endPoint x: 570, endPoint y: 196, distance: 32.5
click at [570, 196] on td "[DATE]" at bounding box center [604, 202] width 72 height 59
click at [695, 202] on td "Sim" at bounding box center [678, 202] width 78 height 59
drag, startPoint x: 545, startPoint y: 133, endPoint x: 565, endPoint y: 133, distance: 20.2
click at [581, 133] on div "[DATE]" at bounding box center [603, 135] width 45 height 16
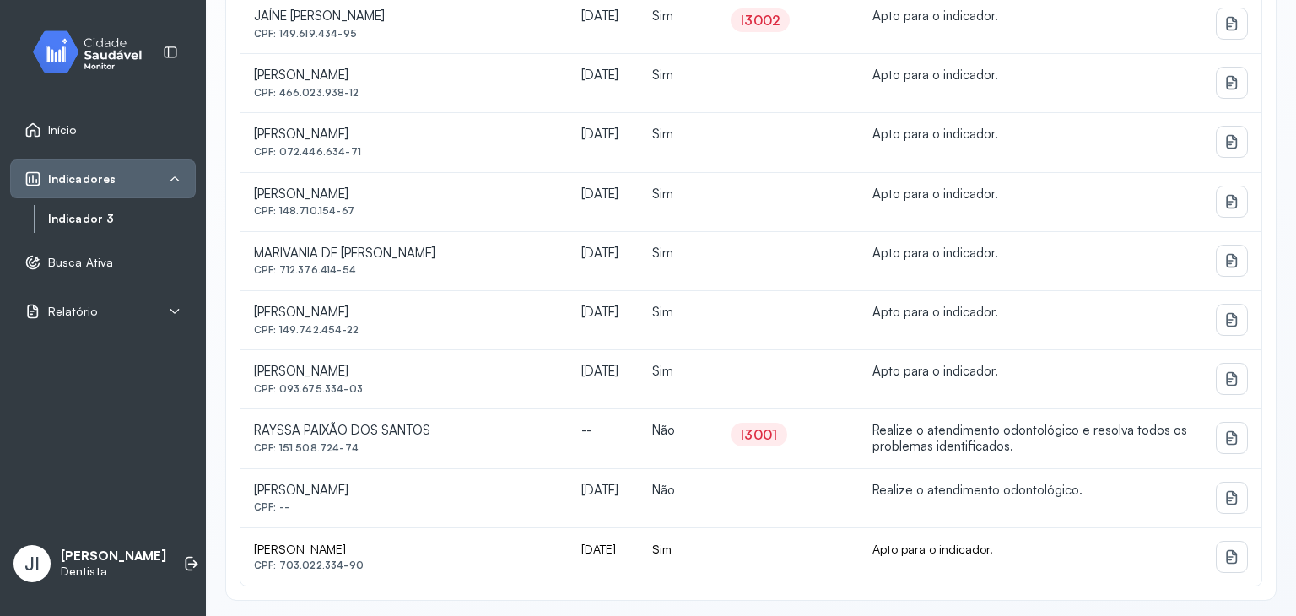
click at [628, 159] on td "[DATE]" at bounding box center [604, 142] width 72 height 59
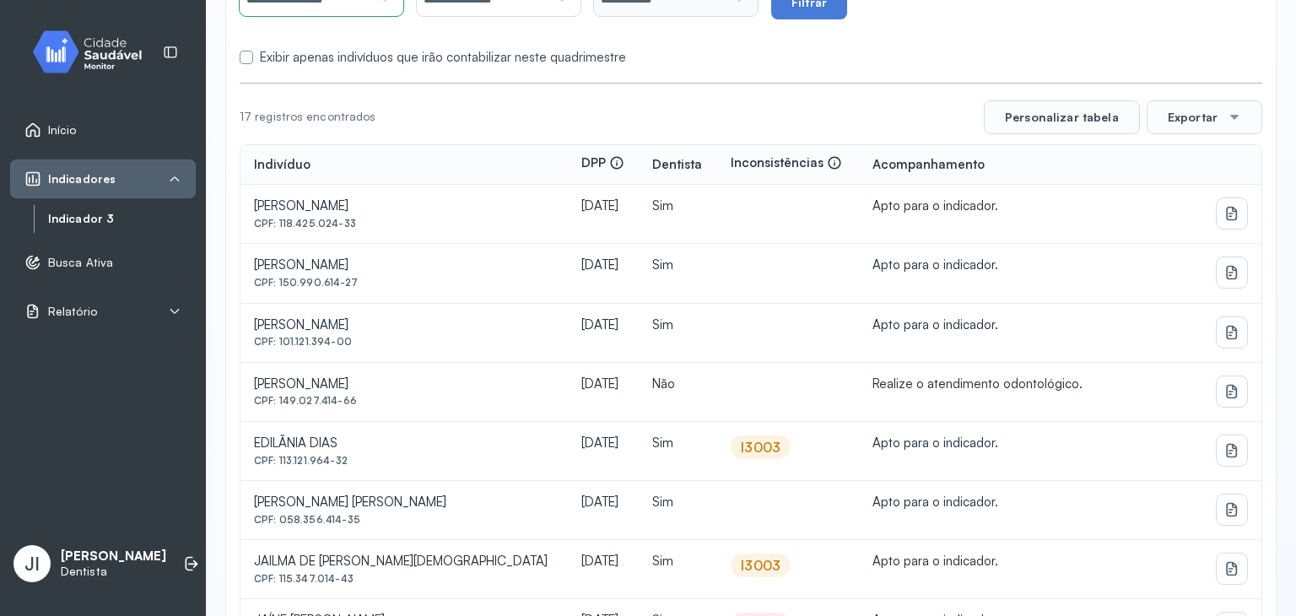
scroll to position [240, 0]
